Goal: Task Accomplishment & Management: Manage account settings

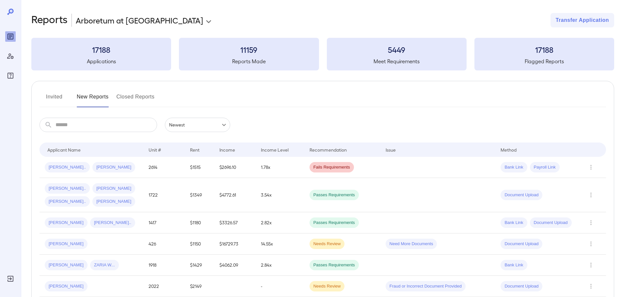
scroll to position [65, 0]
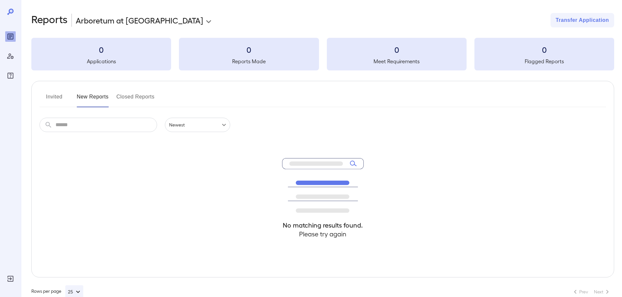
scroll to position [14, 0]
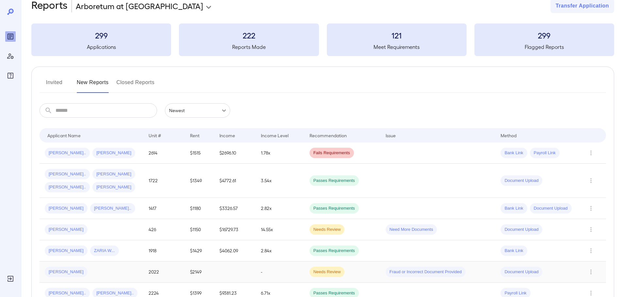
click at [217, 270] on td at bounding box center [234, 272] width 41 height 21
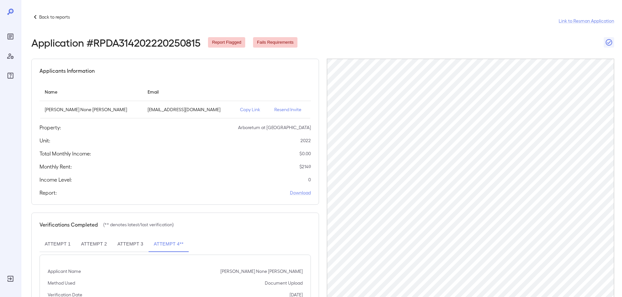
click at [65, 14] on p "Back to reports" at bounding box center [54, 17] width 31 height 7
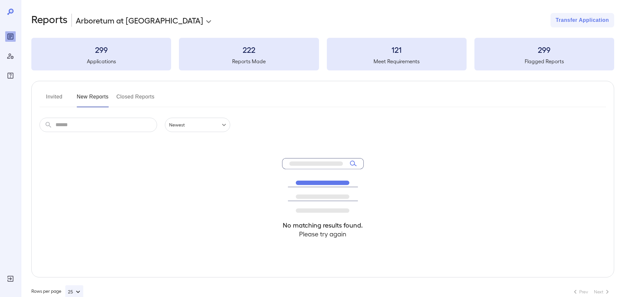
click at [130, 127] on input "text" at bounding box center [105, 125] width 101 height 14
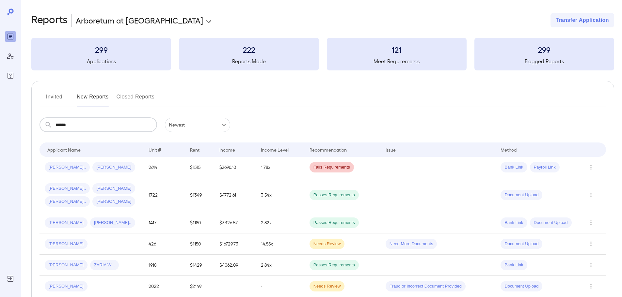
type input "******"
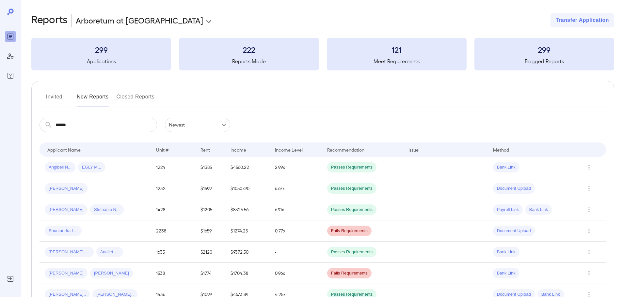
click at [53, 94] on button "Invited" at bounding box center [53, 100] width 29 height 16
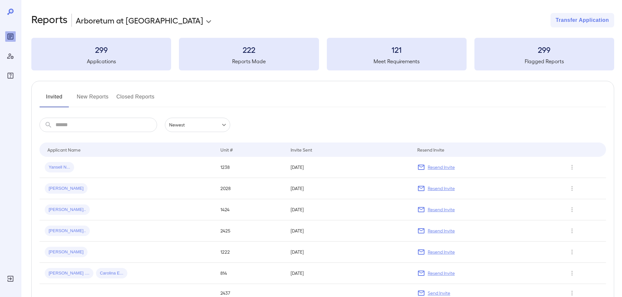
click at [76, 123] on input "text" at bounding box center [105, 125] width 101 height 14
click at [292, 119] on div "​ ​ Newest ******" at bounding box center [322, 125] width 566 height 14
click at [77, 161] on td "Yansell N..." at bounding box center [127, 167] width 176 height 21
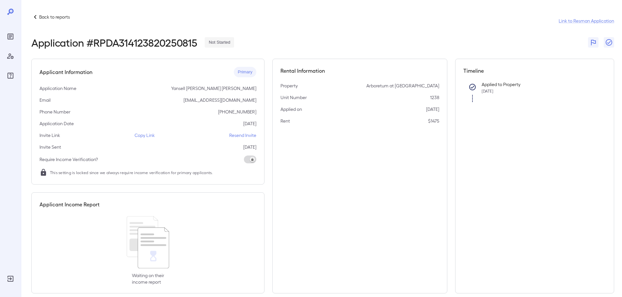
click at [325, 142] on div "Rental Information Property Arboretum at Lewisville Unit Number 1238 Applied on…" at bounding box center [359, 176] width 175 height 235
click at [241, 135] on p "Resend Invite" at bounding box center [242, 135] width 27 height 7
click at [41, 16] on p "Back to reports" at bounding box center [54, 17] width 31 height 7
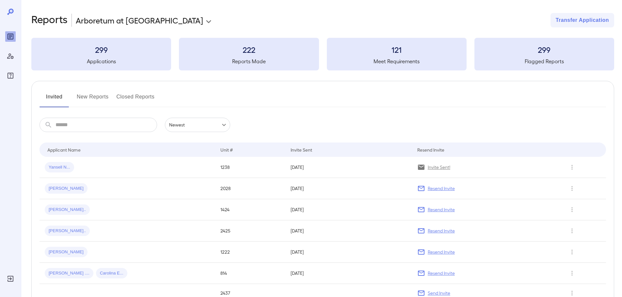
click at [288, 94] on div "Invited New Reports Closed Reports" at bounding box center [322, 100] width 566 height 16
click at [107, 96] on button "New Reports" at bounding box center [93, 100] width 32 height 16
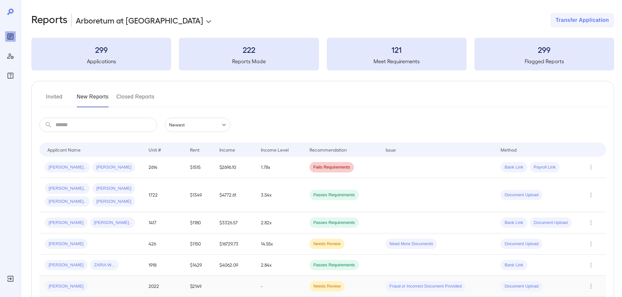
click at [263, 280] on td "-" at bounding box center [279, 286] width 49 height 21
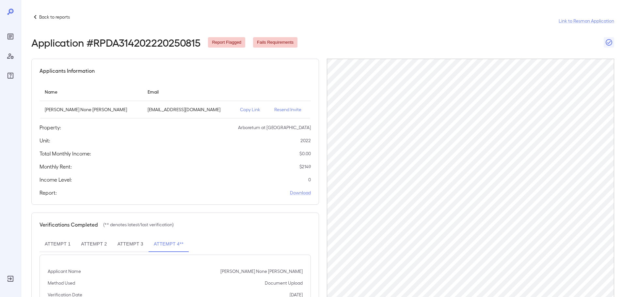
click at [50, 22] on div "Back to reports Link to Resman Application" at bounding box center [322, 21] width 582 height 16
click at [57, 13] on div "Back to reports" at bounding box center [50, 17] width 39 height 8
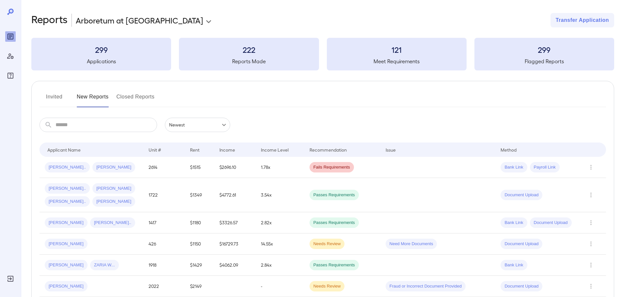
click at [100, 121] on input "text" at bounding box center [105, 125] width 101 height 14
type input "****"
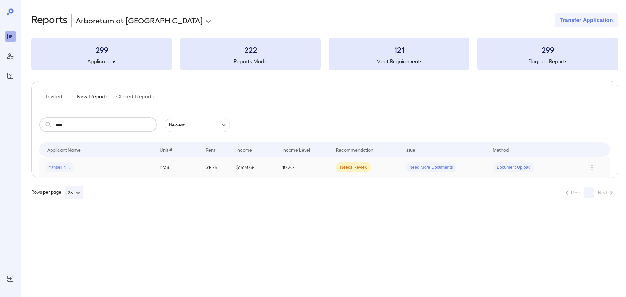
click at [264, 161] on td "$15140.84" at bounding box center [254, 167] width 46 height 21
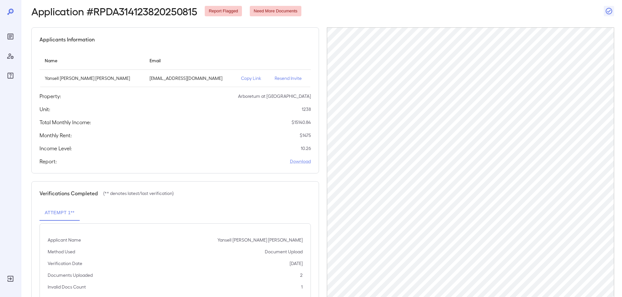
scroll to position [65, 0]
